Goal: Navigation & Orientation: Find specific page/section

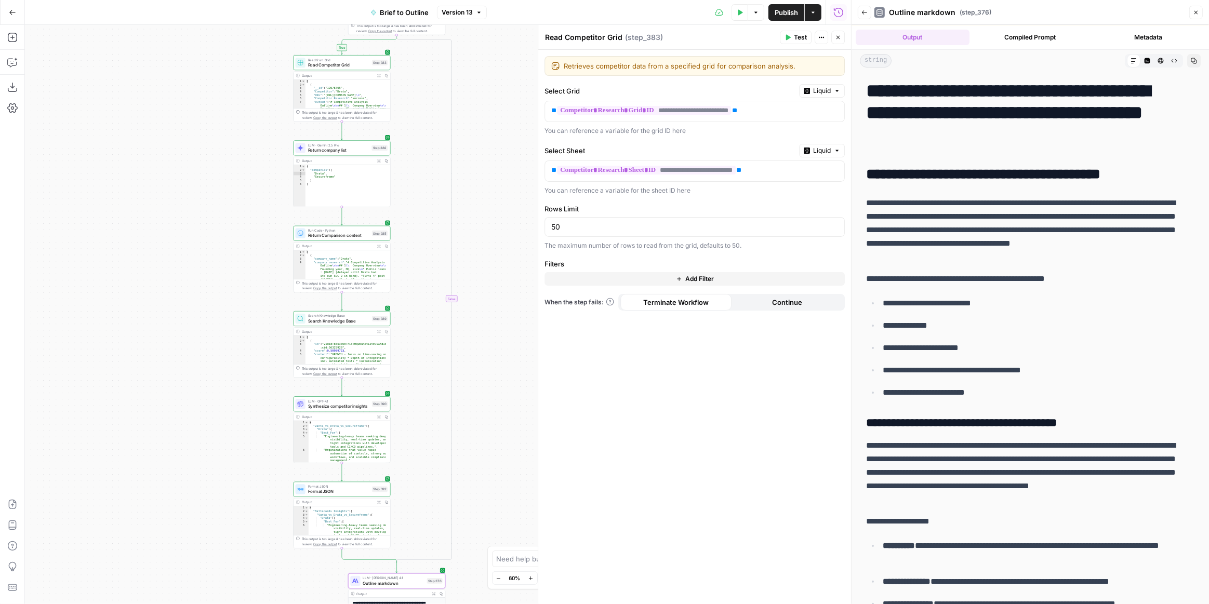
click at [487, 267] on div "true true true false true false false false Workflow Input Settings Inputs LLM …" at bounding box center [438, 314] width 826 height 579
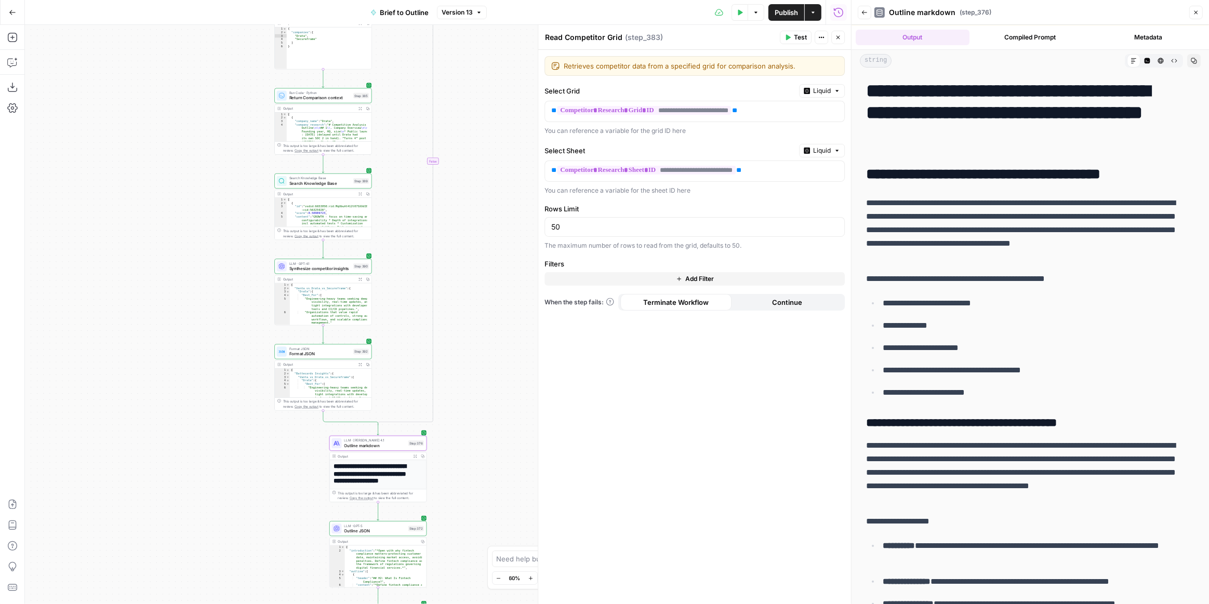
drag, startPoint x: 500, startPoint y: 335, endPoint x: 482, endPoint y: 197, distance: 138.9
click at [482, 197] on div "true true true false true false false false Workflow Input Settings Inputs LLM …" at bounding box center [438, 314] width 826 height 579
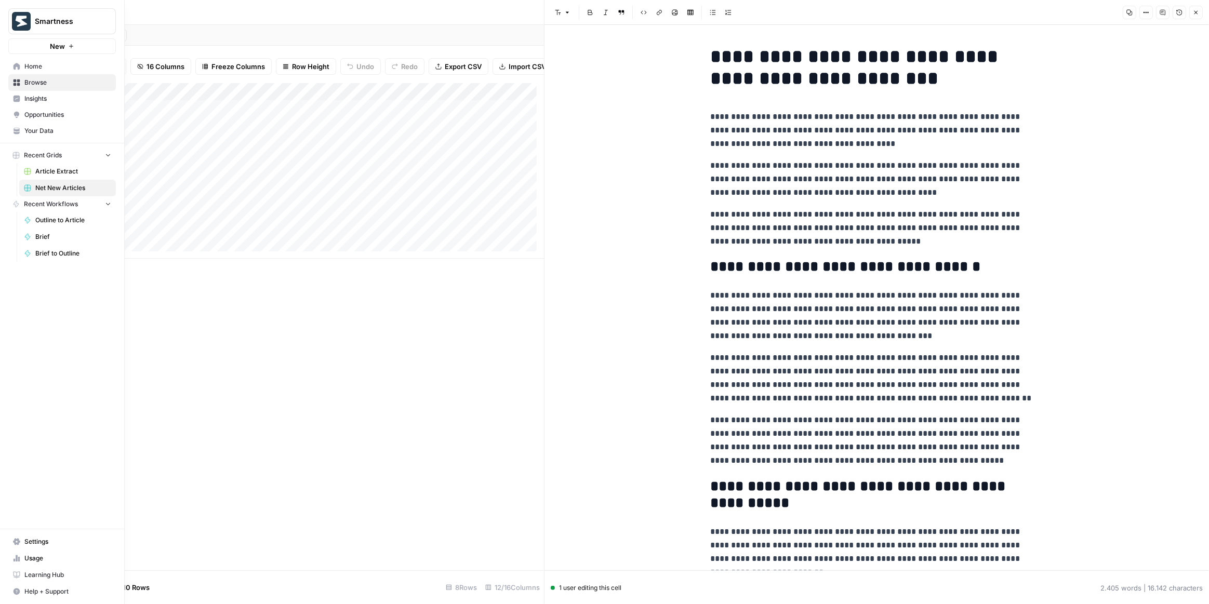
click at [57, 133] on span "Your Data" at bounding box center [67, 130] width 87 height 9
